Goal: Navigation & Orientation: Find specific page/section

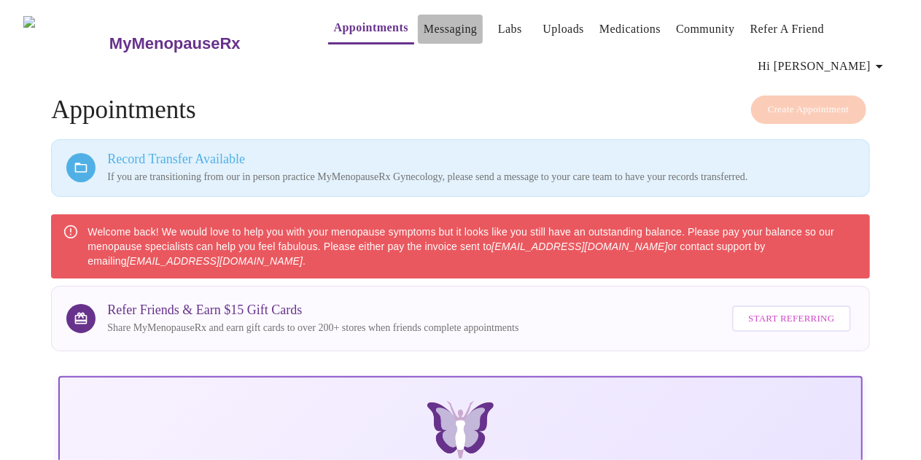
click at [428, 26] on link "Messaging" at bounding box center [450, 29] width 53 height 20
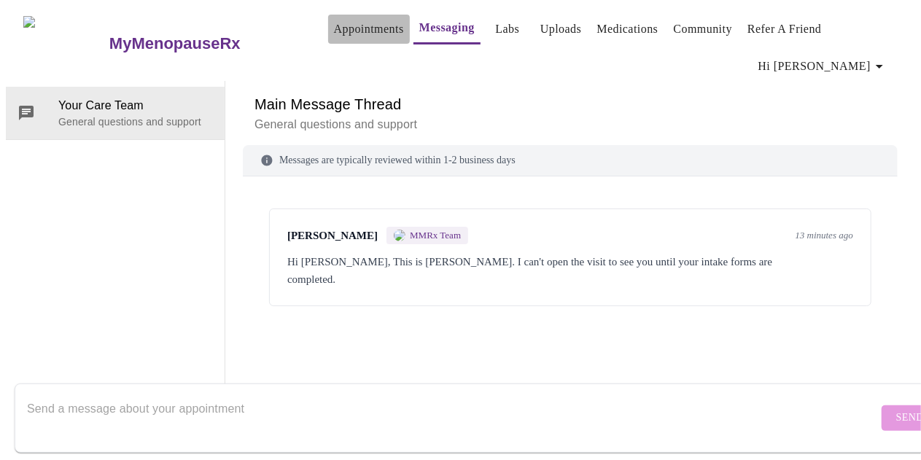
click at [349, 28] on link "Appointments" at bounding box center [369, 29] width 70 height 20
